Goal: Book appointment/travel/reservation

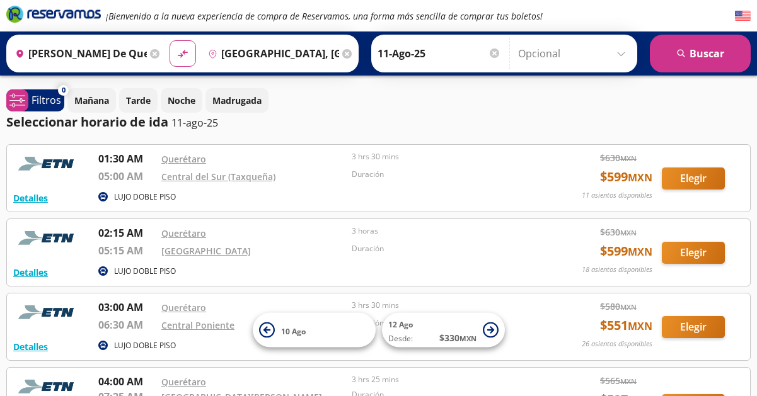
click at [347, 51] on icon at bounding box center [346, 53] width 9 height 9
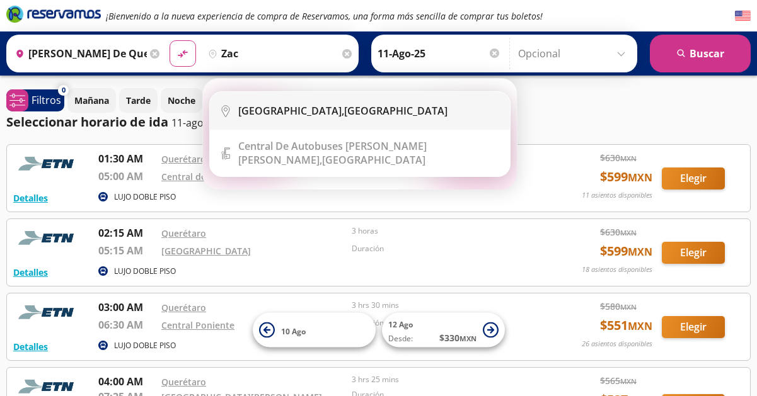
click at [260, 109] on b "[GEOGRAPHIC_DATA]," at bounding box center [291, 111] width 106 height 14
type input "[GEOGRAPHIC_DATA], [GEOGRAPHIC_DATA]"
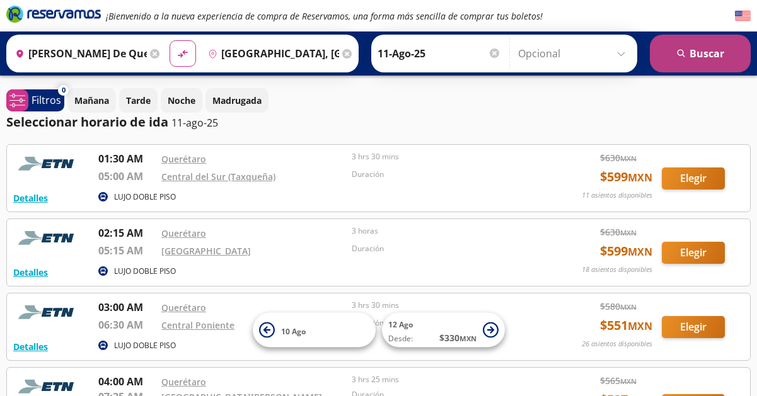
click at [691, 53] on button "search [GEOGRAPHIC_DATA]" at bounding box center [700, 54] width 101 height 38
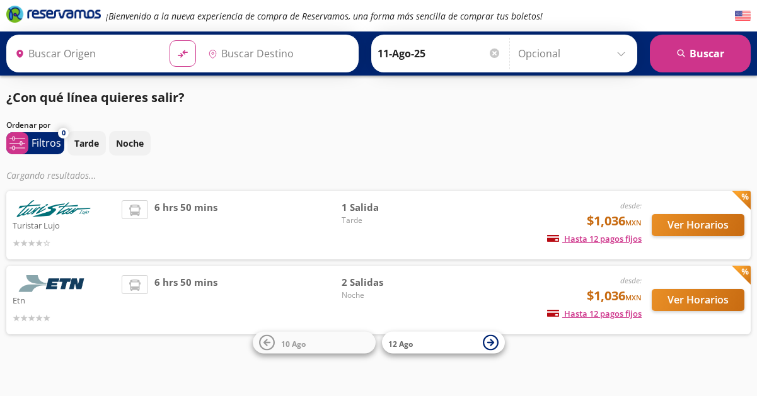
type input "[PERSON_NAME] de Querétaro, [GEOGRAPHIC_DATA]"
type input "[GEOGRAPHIC_DATA], [GEOGRAPHIC_DATA]"
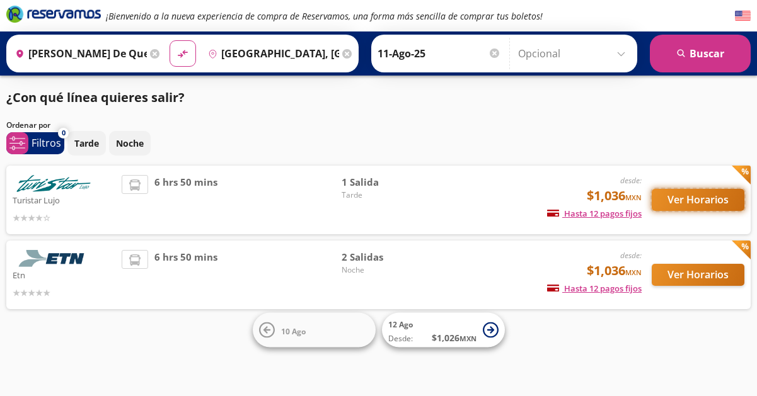
click at [697, 194] on button "Ver Horarios" at bounding box center [698, 200] width 93 height 22
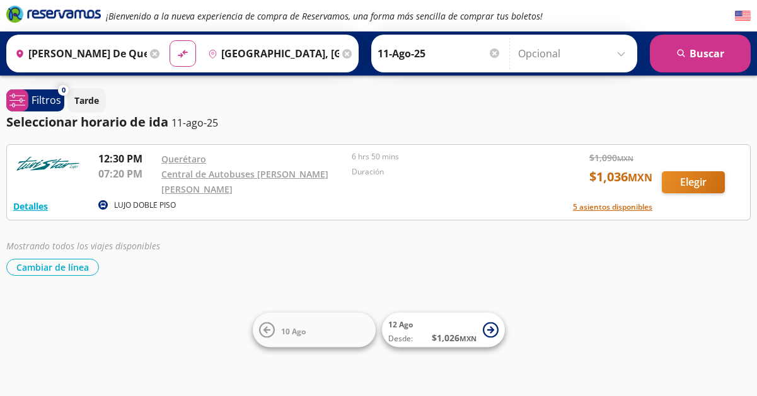
click at [156, 53] on icon at bounding box center [154, 53] width 9 height 9
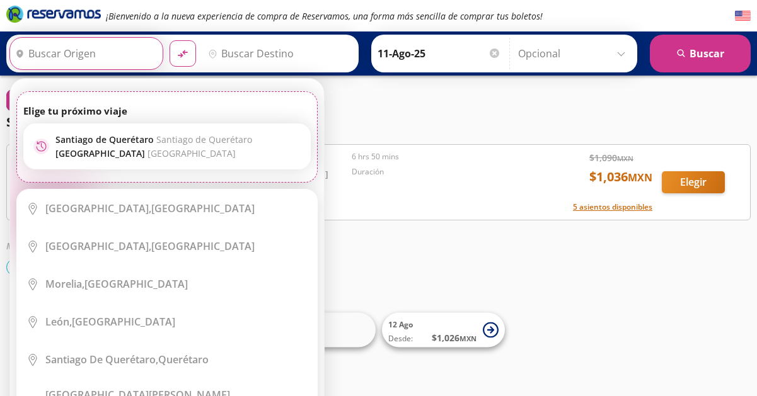
drag, startPoint x: 158, startPoint y: 53, endPoint x: 119, endPoint y: 47, distance: 39.0
click at [119, 47] on input "Origen" at bounding box center [84, 54] width 149 height 32
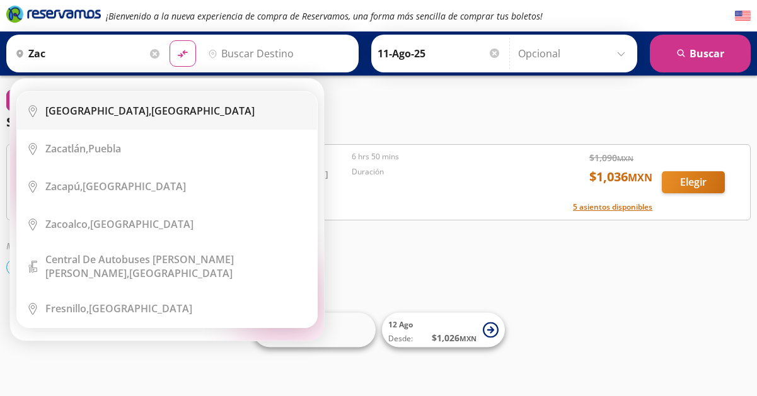
click at [111, 106] on div "[GEOGRAPHIC_DATA], [GEOGRAPHIC_DATA]" at bounding box center [149, 111] width 209 height 14
type input "[GEOGRAPHIC_DATA], [GEOGRAPHIC_DATA]"
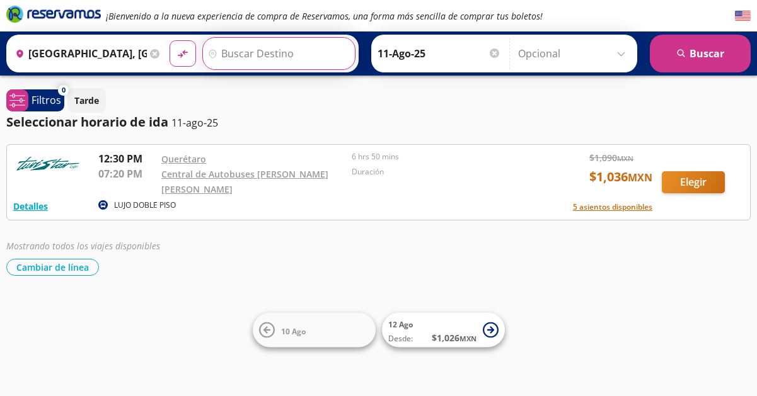
click at [234, 49] on input "Destino" at bounding box center [277, 54] width 149 height 32
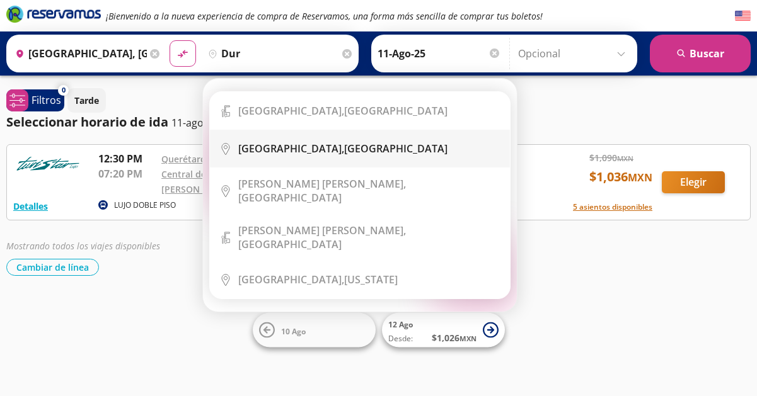
click at [259, 144] on b "[GEOGRAPHIC_DATA]," at bounding box center [291, 149] width 106 height 14
type input "[GEOGRAPHIC_DATA], [GEOGRAPHIC_DATA]"
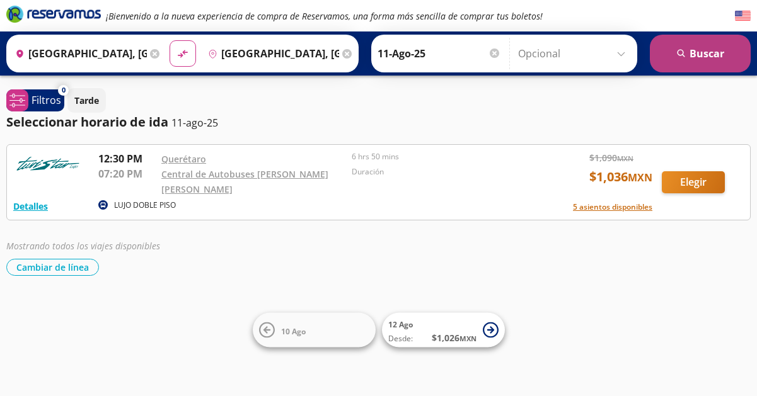
click at [703, 47] on button "search [GEOGRAPHIC_DATA]" at bounding box center [700, 54] width 101 height 38
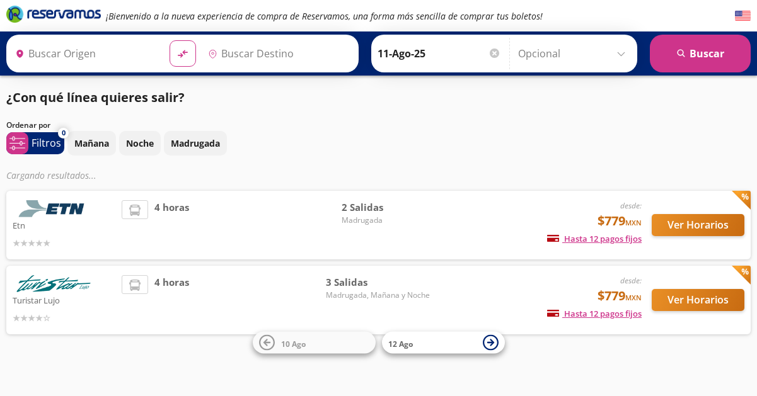
type input "[GEOGRAPHIC_DATA], [GEOGRAPHIC_DATA]"
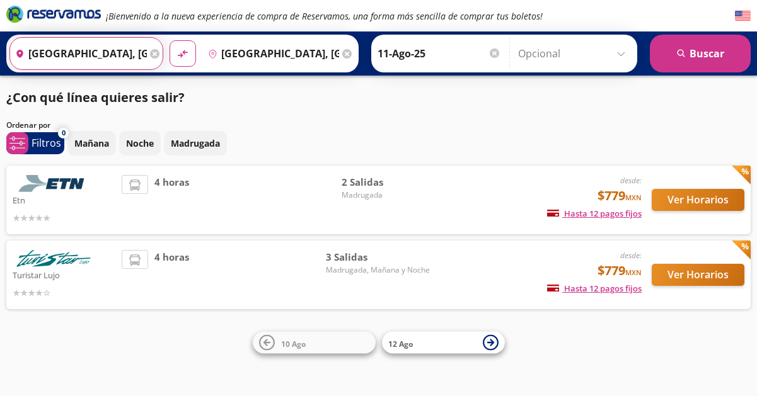
click at [124, 51] on input "[GEOGRAPHIC_DATA], [GEOGRAPHIC_DATA]" at bounding box center [78, 54] width 137 height 32
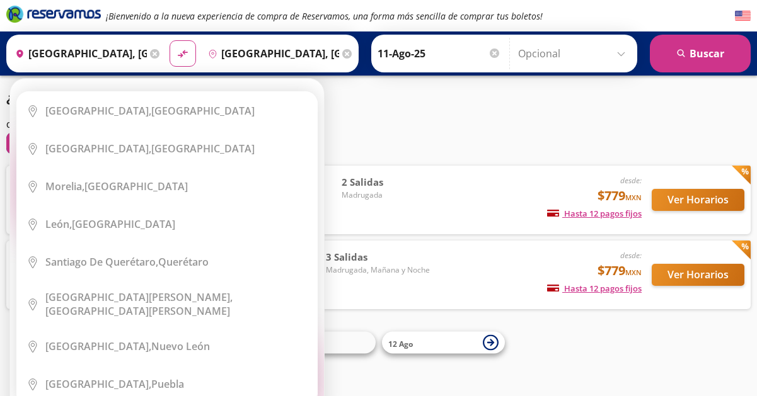
click at [156, 51] on icon at bounding box center [154, 53] width 9 height 9
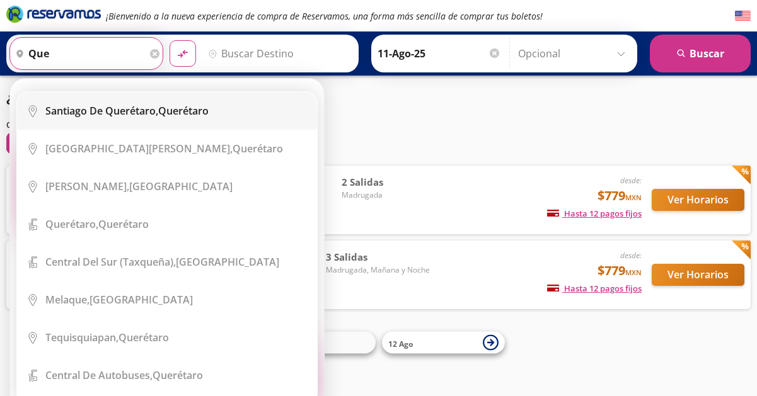
click at [168, 113] on div "[PERSON_NAME] de Querétaro, [GEOGRAPHIC_DATA]" at bounding box center [126, 111] width 163 height 14
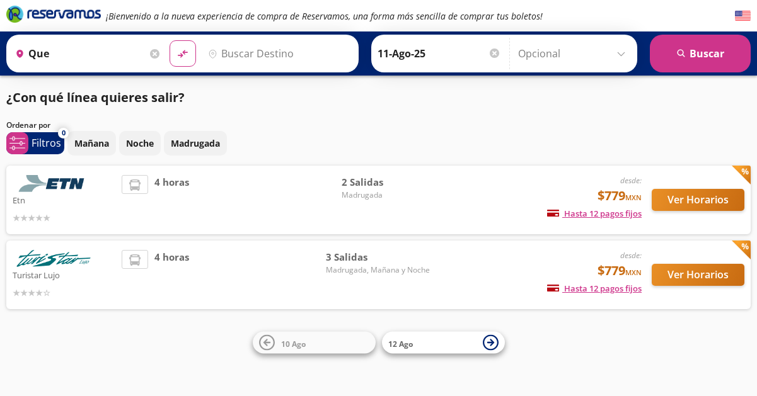
type input "[PERSON_NAME] de Querétaro, [GEOGRAPHIC_DATA]"
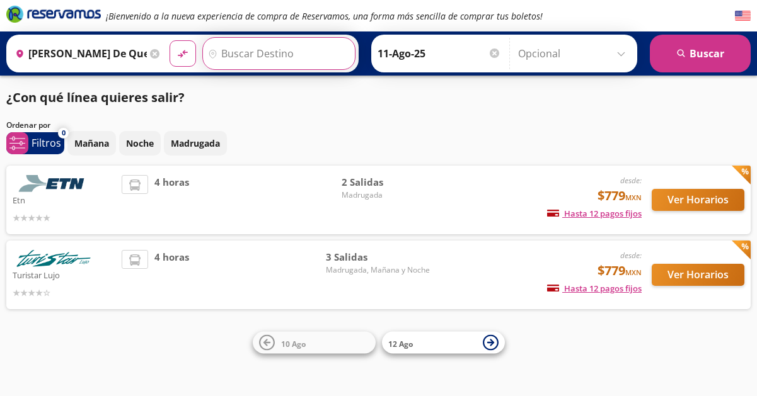
click at [238, 51] on input "Destino" at bounding box center [277, 54] width 149 height 32
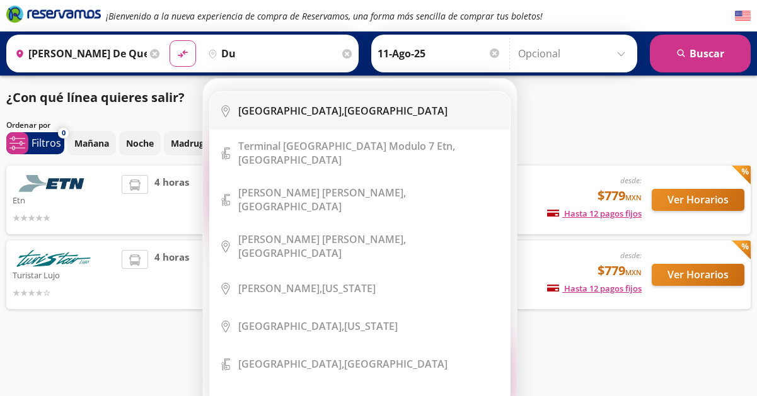
click at [265, 107] on b "[GEOGRAPHIC_DATA]," at bounding box center [291, 111] width 106 height 14
type input "[GEOGRAPHIC_DATA], [GEOGRAPHIC_DATA]"
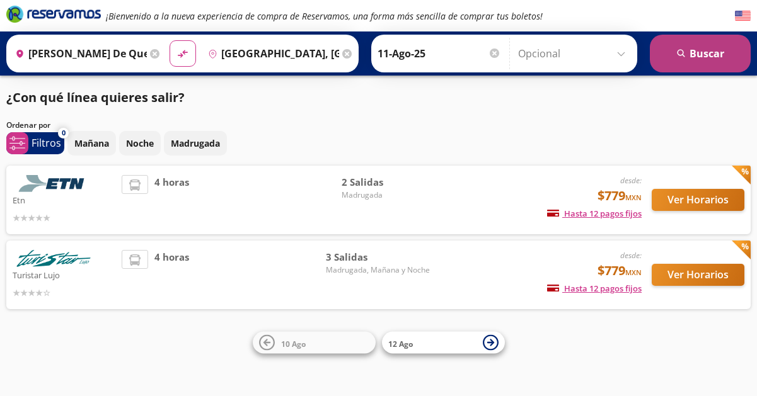
click at [683, 59] on button "search [GEOGRAPHIC_DATA]" at bounding box center [700, 54] width 101 height 38
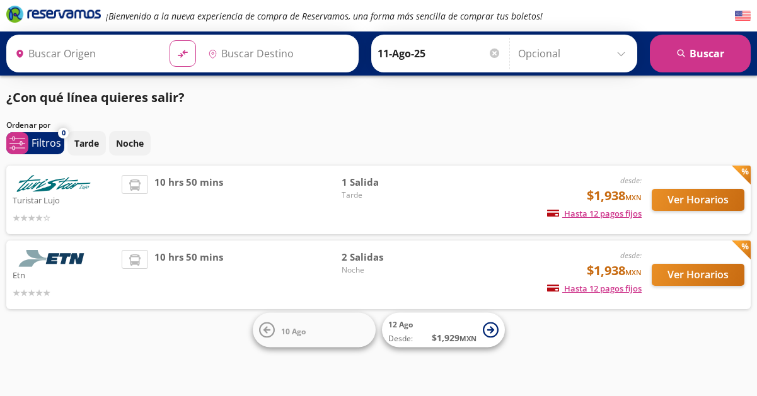
type input "[PERSON_NAME] de Querétaro, [GEOGRAPHIC_DATA]"
type input "[GEOGRAPHIC_DATA], [GEOGRAPHIC_DATA]"
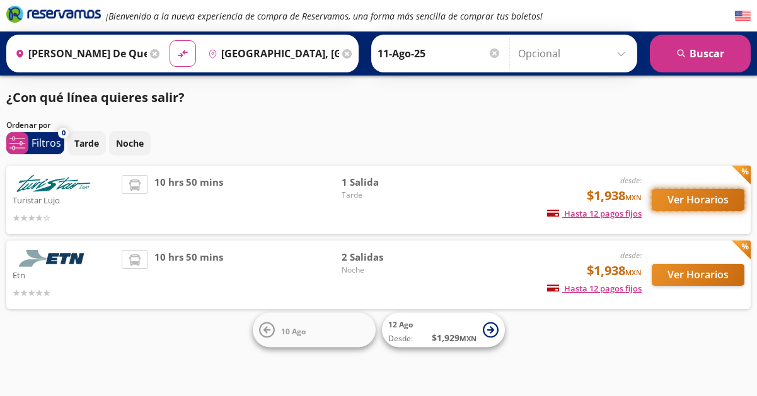
click at [682, 197] on button "Ver Horarios" at bounding box center [698, 200] width 93 height 22
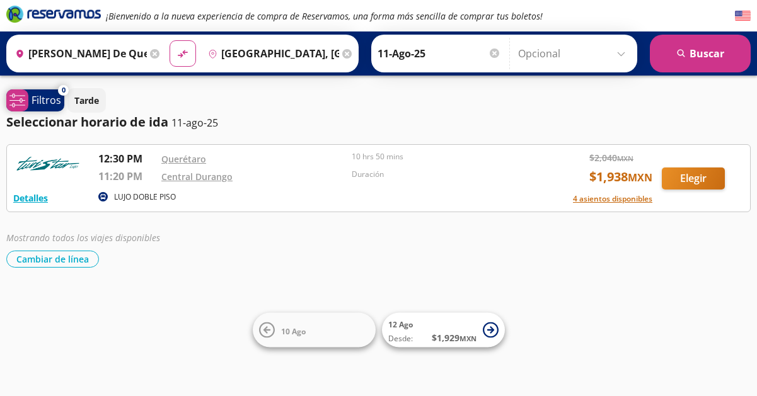
click at [45, 97] on p "Filtros" at bounding box center [47, 100] width 30 height 15
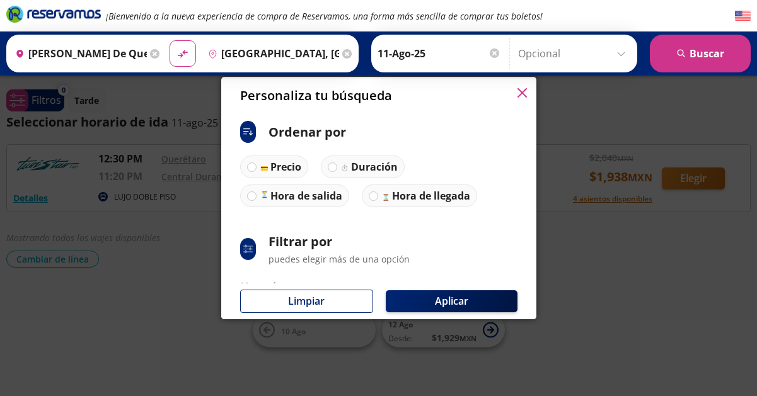
click at [521, 91] on icon "button" at bounding box center [521, 92] width 9 height 9
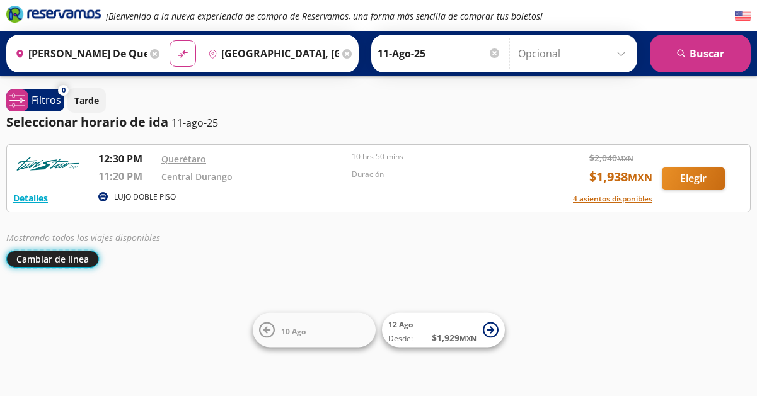
click at [84, 260] on button "Cambiar de línea" at bounding box center [52, 259] width 93 height 17
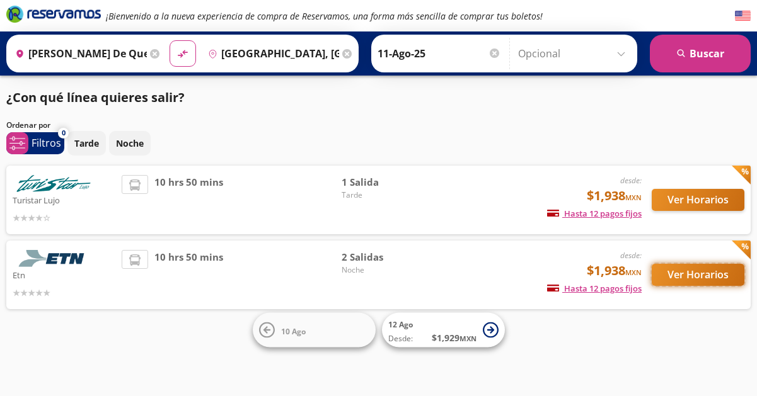
click at [696, 273] on button "Ver Horarios" at bounding box center [698, 275] width 93 height 22
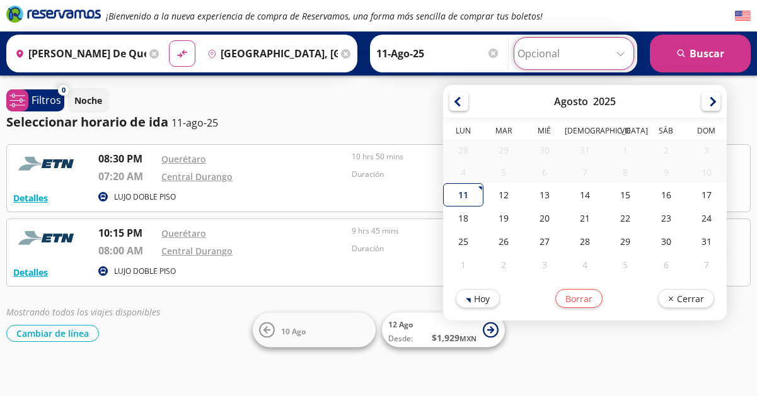
click at [621, 52] on input "Opcional" at bounding box center [573, 54] width 113 height 32
click at [473, 220] on div "18" at bounding box center [463, 218] width 40 height 23
type input "18-Ago-25"
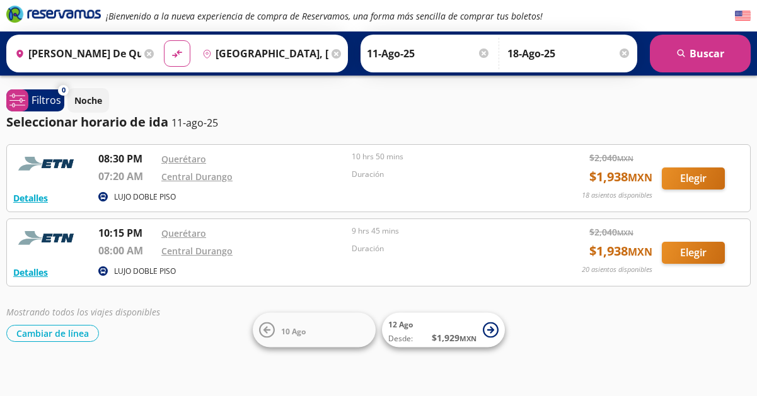
click at [625, 52] on div at bounding box center [624, 53] width 9 height 9
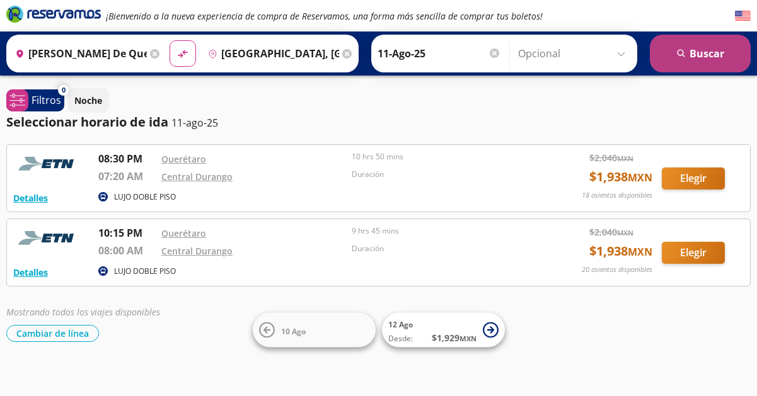
click at [685, 56] on icon "submit" at bounding box center [681, 53] width 8 height 8
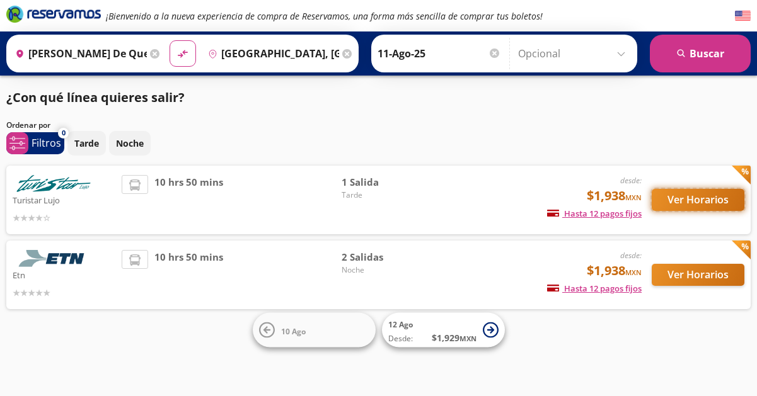
click at [680, 199] on button "Ver Horarios" at bounding box center [698, 200] width 93 height 22
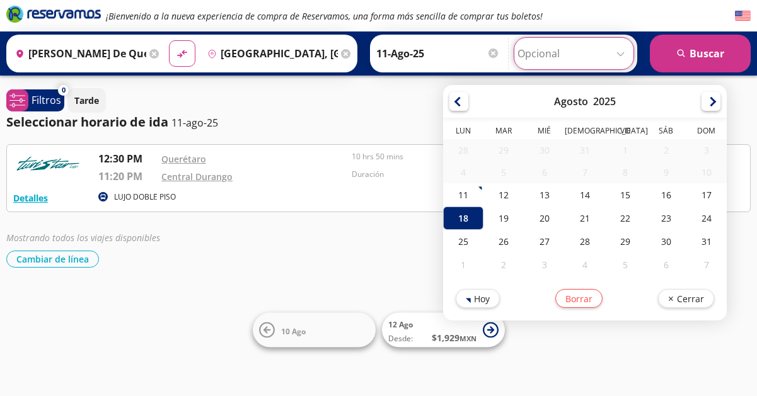
click at [624, 50] on input "Opcional" at bounding box center [573, 54] width 113 height 32
click at [473, 245] on div "25" at bounding box center [463, 241] width 40 height 23
type input "25-Ago-25"
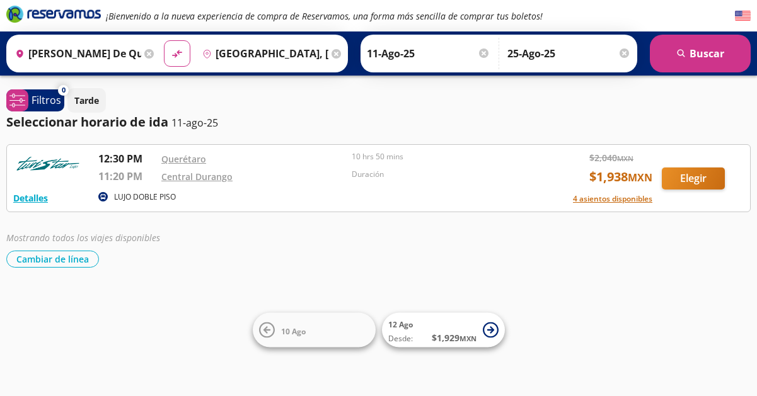
click at [625, 50] on div at bounding box center [624, 53] width 9 height 9
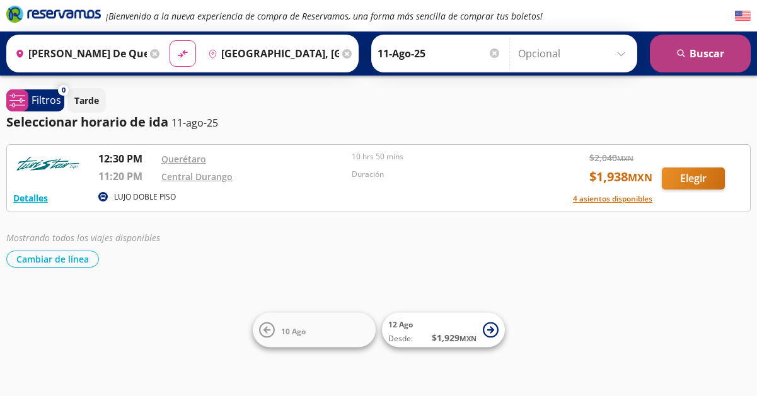
click at [697, 55] on button "search [GEOGRAPHIC_DATA]" at bounding box center [700, 54] width 101 height 38
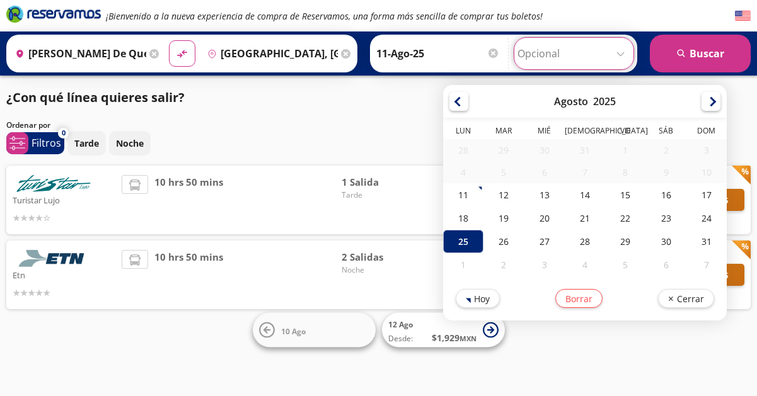
click at [620, 52] on input "Opcional" at bounding box center [573, 54] width 113 height 32
click at [462, 221] on div "18" at bounding box center [463, 218] width 40 height 23
type input "18-Ago-25"
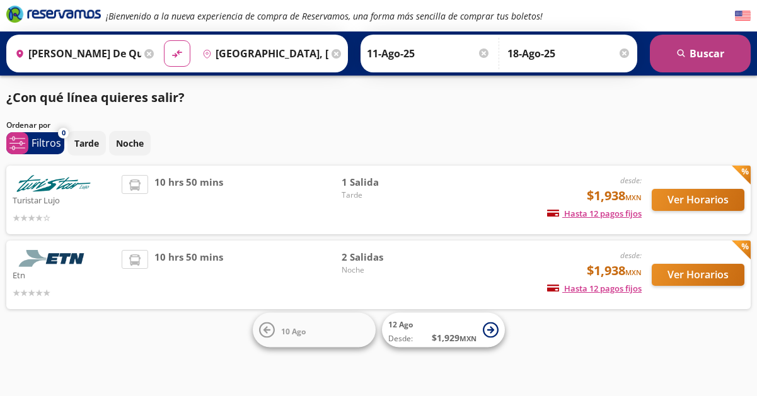
click at [699, 54] on button "search [GEOGRAPHIC_DATA]" at bounding box center [700, 54] width 101 height 38
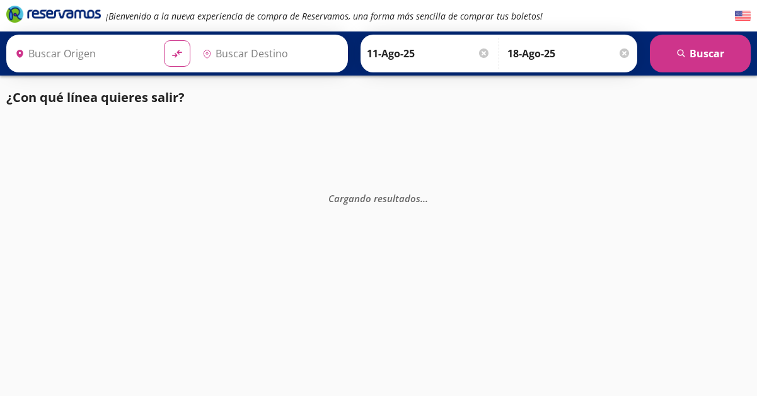
type input "[PERSON_NAME] de Querétaro, [GEOGRAPHIC_DATA]"
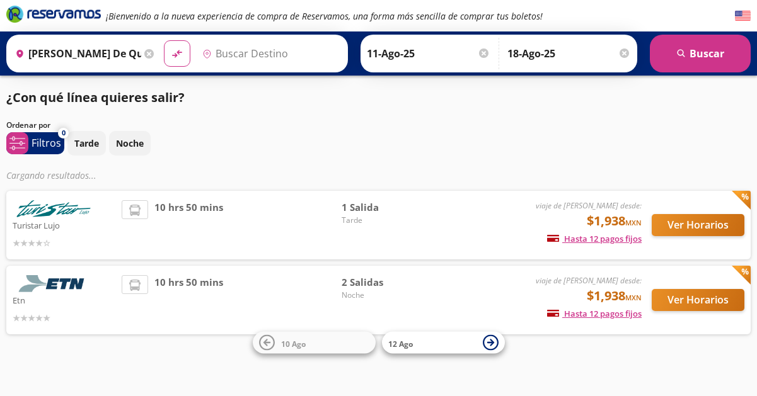
type input "[GEOGRAPHIC_DATA], [GEOGRAPHIC_DATA]"
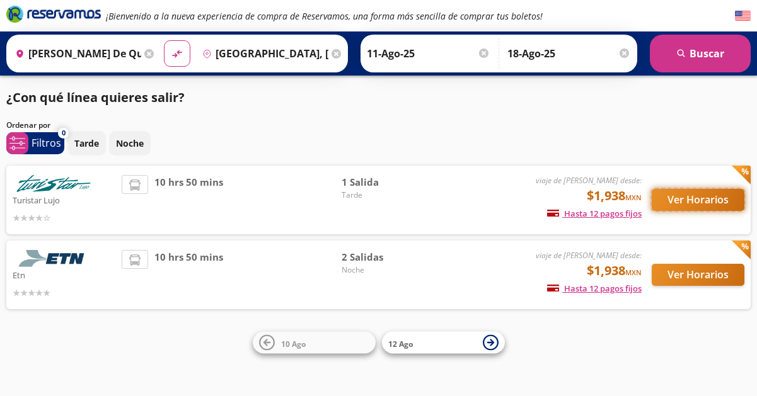
click at [711, 202] on button "Ver Horarios" at bounding box center [698, 200] width 93 height 22
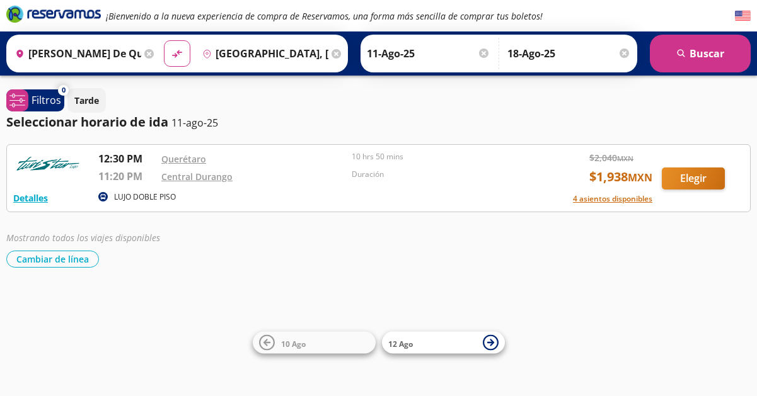
click at [458, 54] on input "11-Ago-25" at bounding box center [429, 54] width 124 height 32
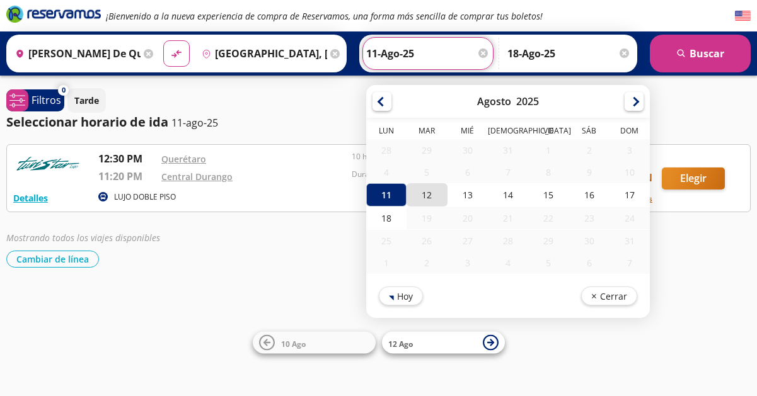
click at [429, 187] on div "12" at bounding box center [427, 194] width 40 height 23
type input "12-Ago-25"
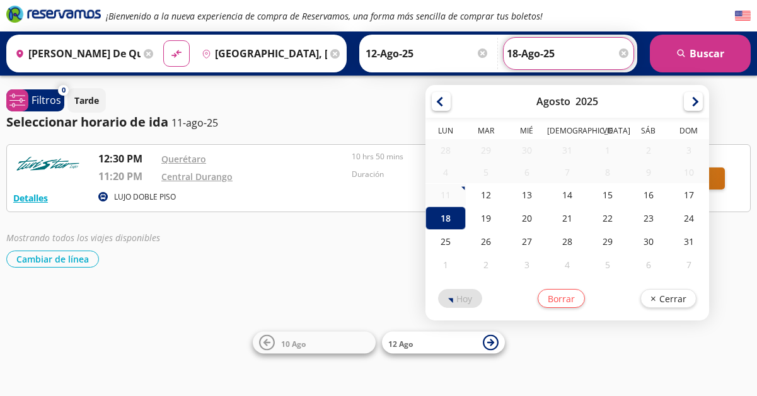
click at [538, 49] on input "18-Ago-25" at bounding box center [569, 54] width 124 height 32
click at [490, 217] on div "19" at bounding box center [486, 218] width 40 height 23
type input "19-Ago-25"
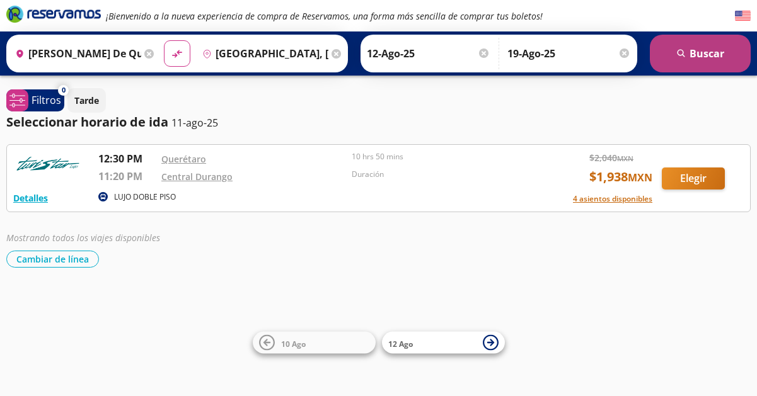
click at [698, 53] on button "search [GEOGRAPHIC_DATA]" at bounding box center [700, 54] width 101 height 38
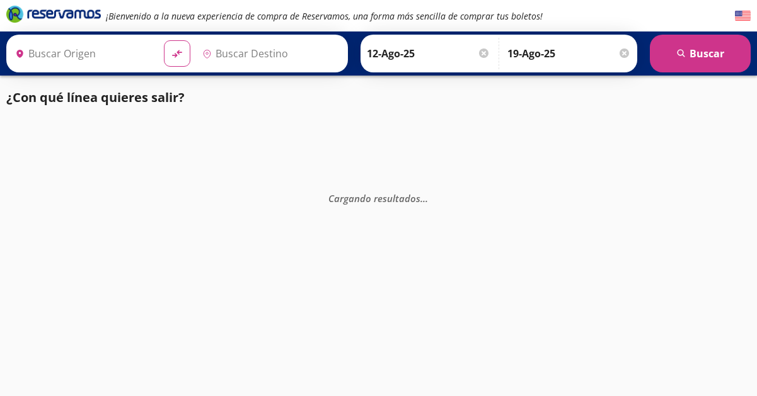
type input "[PERSON_NAME] de Querétaro, [GEOGRAPHIC_DATA]"
type input "[GEOGRAPHIC_DATA], [GEOGRAPHIC_DATA]"
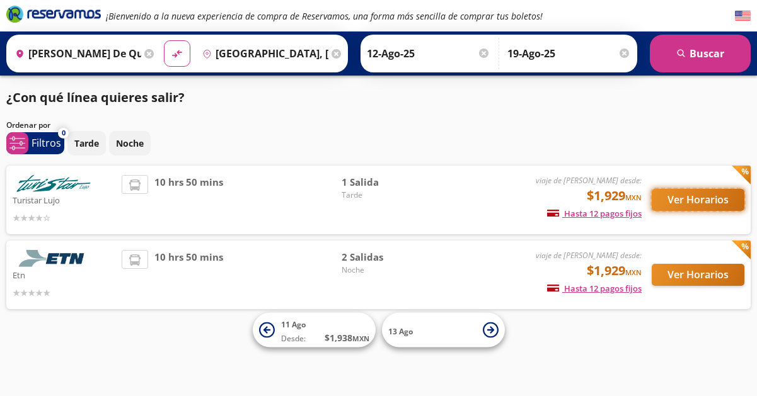
click at [685, 201] on button "Ver Horarios" at bounding box center [698, 200] width 93 height 22
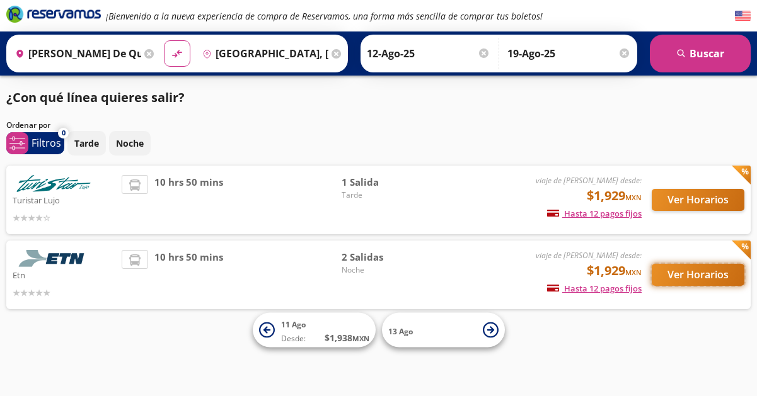
click at [685, 278] on button "Ver Horarios" at bounding box center [698, 275] width 93 height 22
